Goal: Transaction & Acquisition: Purchase product/service

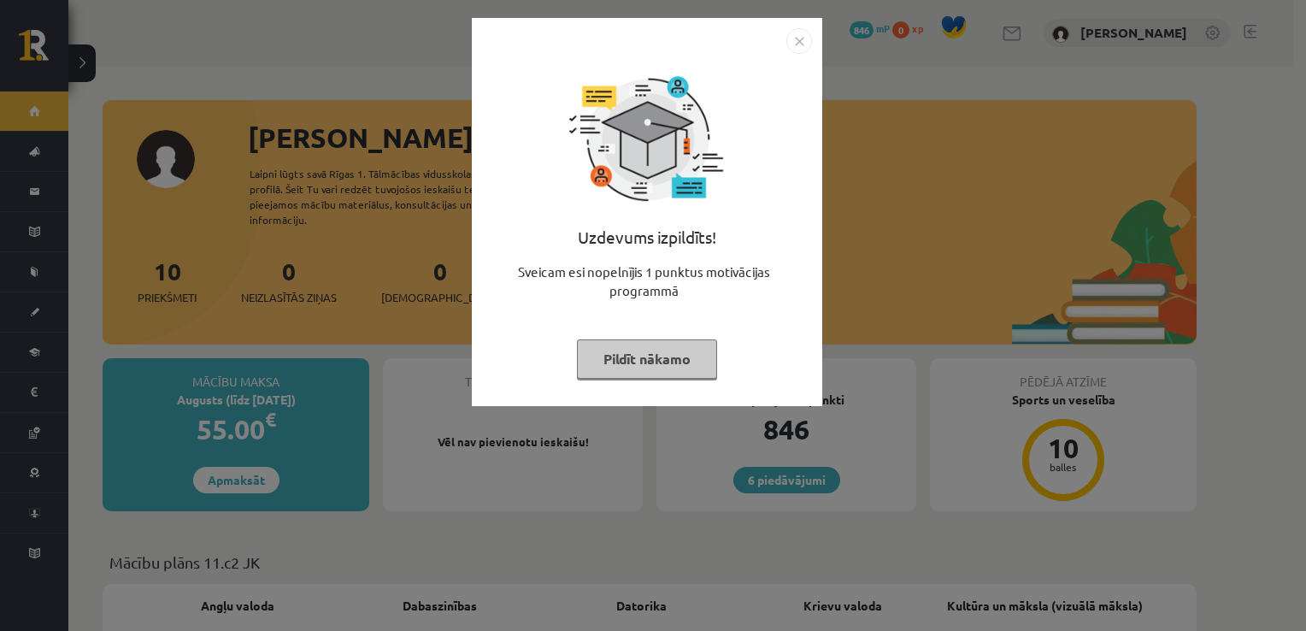
click at [629, 354] on button "Pildīt nākamo" at bounding box center [647, 358] width 140 height 39
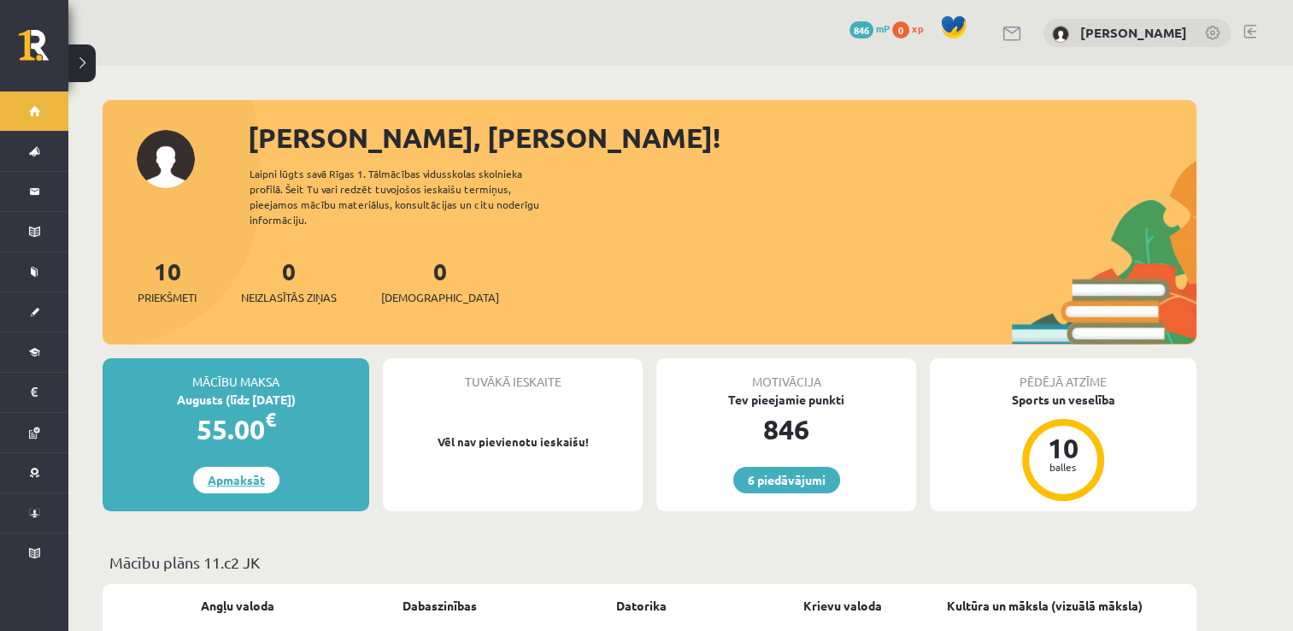
click at [226, 467] on link "Apmaksāt" at bounding box center [236, 480] width 86 height 26
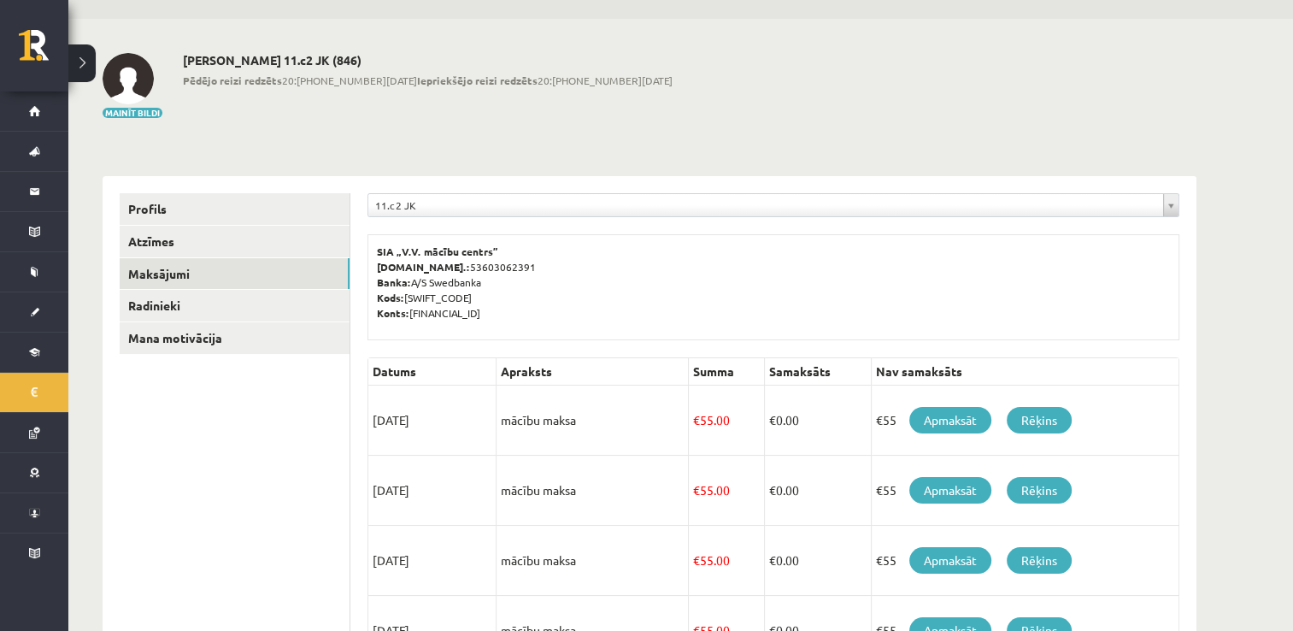
scroll to position [85, 0]
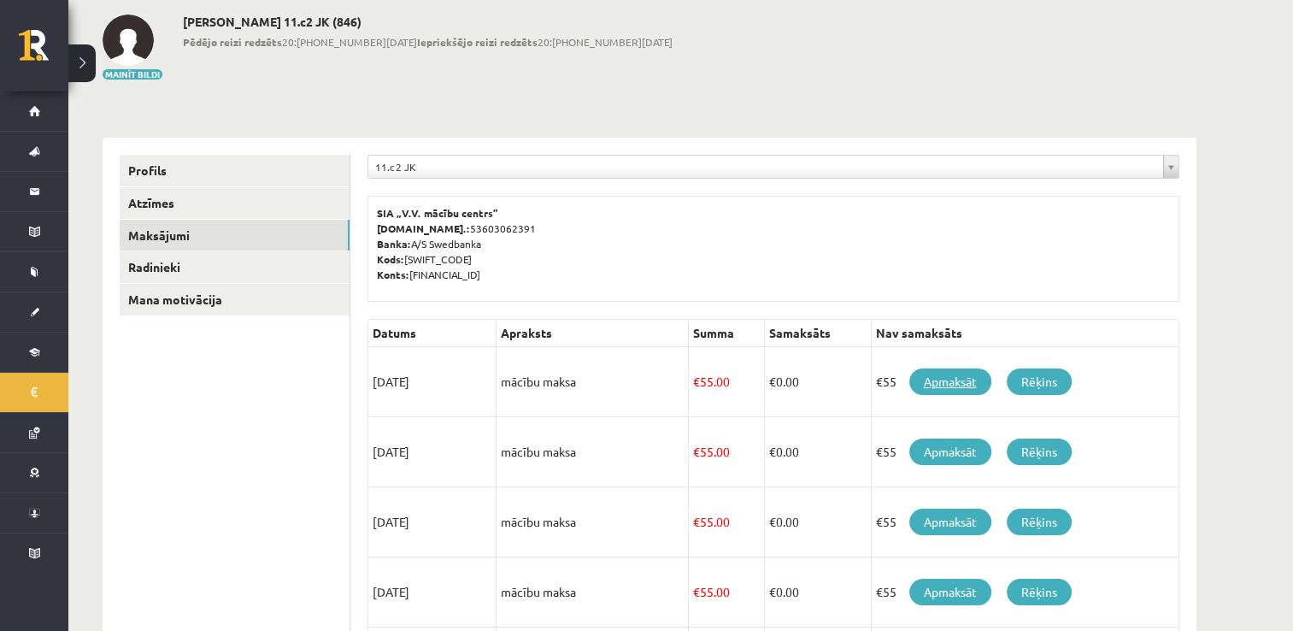
click at [926, 378] on link "Apmaksāt" at bounding box center [950, 381] width 82 height 26
